Goal: Information Seeking & Learning: Learn about a topic

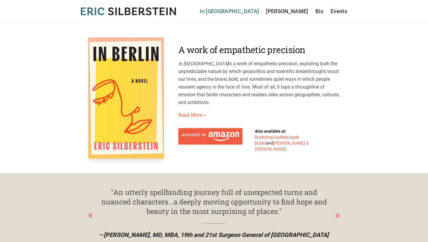
click at [259, 13] on link "In [GEOGRAPHIC_DATA]" at bounding box center [229, 11] width 59 height 8
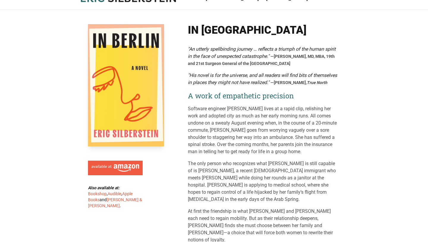
scroll to position [15, 0]
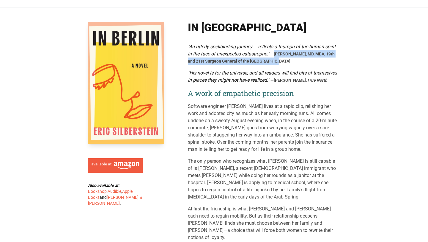
drag, startPoint x: 275, startPoint y: 55, endPoint x: 315, endPoint y: 60, distance: 41.1
click at [315, 60] on div ""An utterly spellbinding journey … reflects a triumph of the human spirit in th…" at bounding box center [264, 53] width 152 height 21
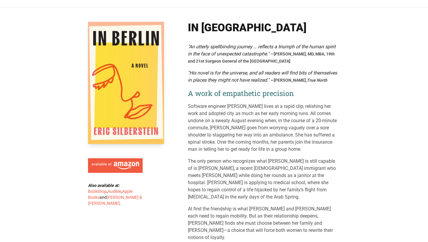
click at [285, 66] on div ""An utterly spellbinding journey … reflects a triumph of the human spirit in th…" at bounding box center [264, 165] width 152 height 245
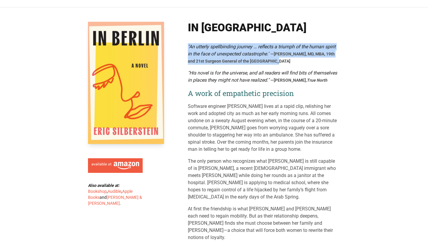
drag, startPoint x: 184, startPoint y: 49, endPoint x: 280, endPoint y: 60, distance: 96.4
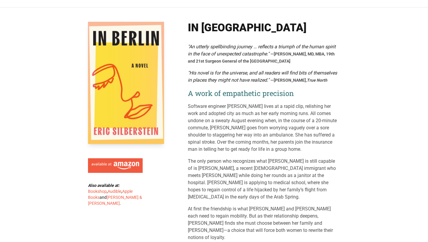
click at [285, 68] on div ""An utterly spellbinding journey … reflects a triumph of the human spirit in th…" at bounding box center [264, 165] width 152 height 245
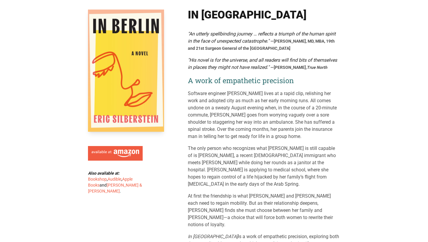
scroll to position [0, 0]
